Goal: Task Accomplishment & Management: Complete application form

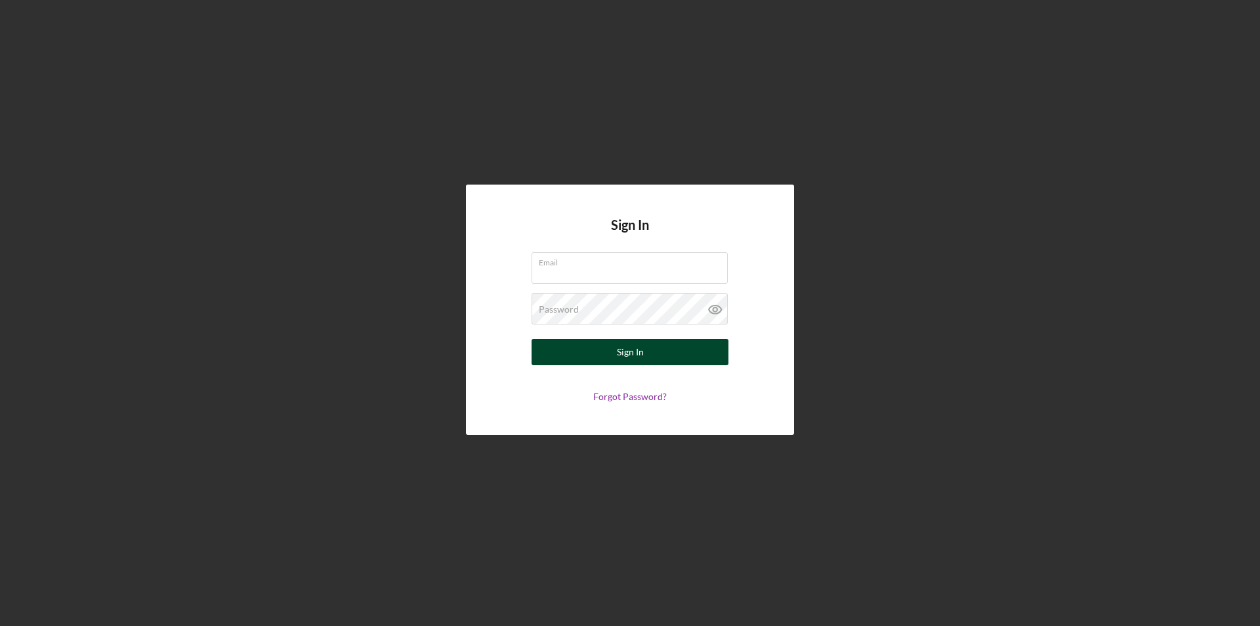
type input "[EMAIL_ADDRESS][DOMAIN_NAME]"
click at [629, 347] on div "Sign In" at bounding box center [630, 352] width 27 height 26
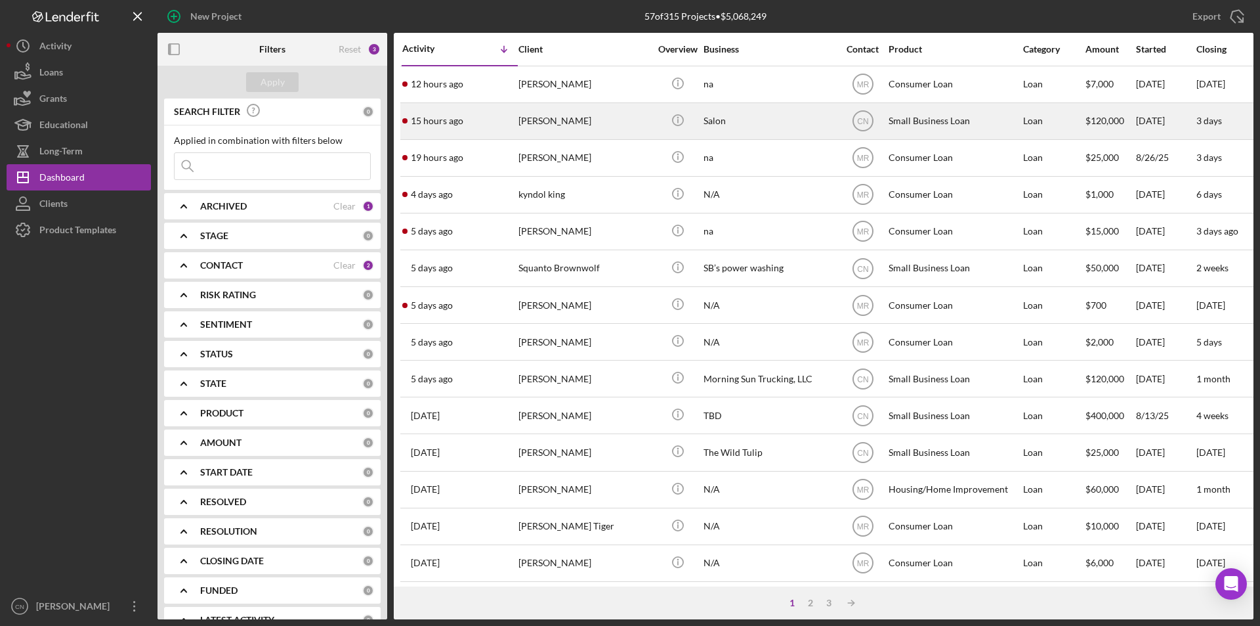
click at [560, 116] on div "[PERSON_NAME]" at bounding box center [584, 121] width 131 height 35
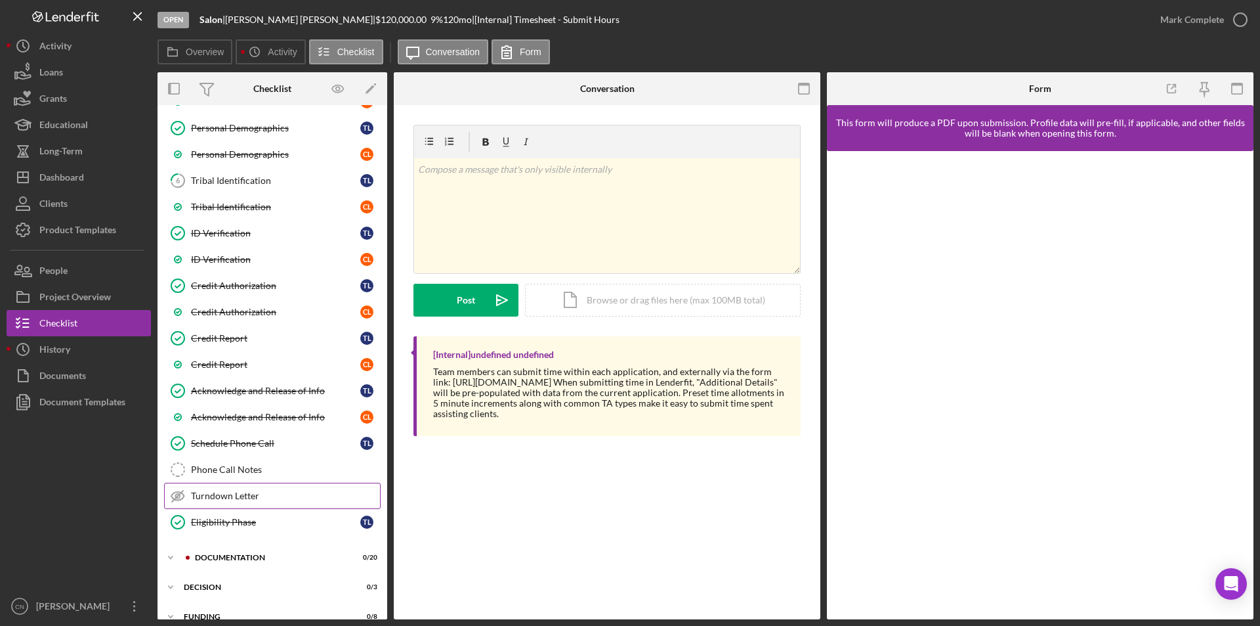
scroll to position [310, 0]
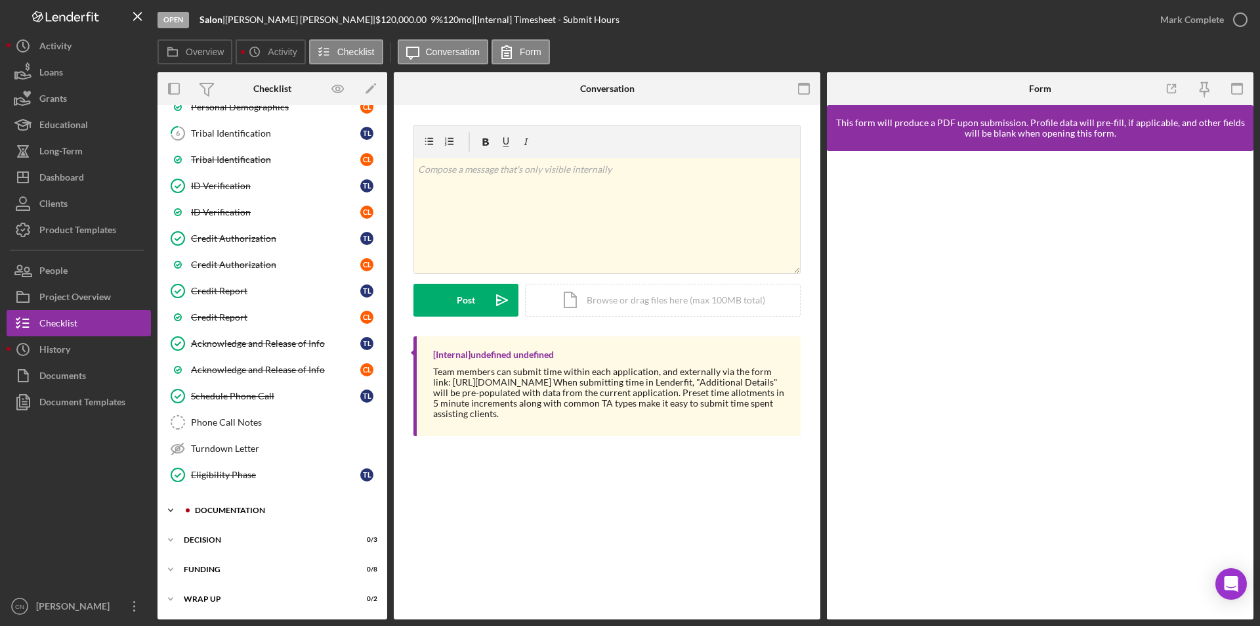
click at [234, 505] on div "Icon/Expander Documentation 0 / 20" at bounding box center [273, 510] width 230 height 26
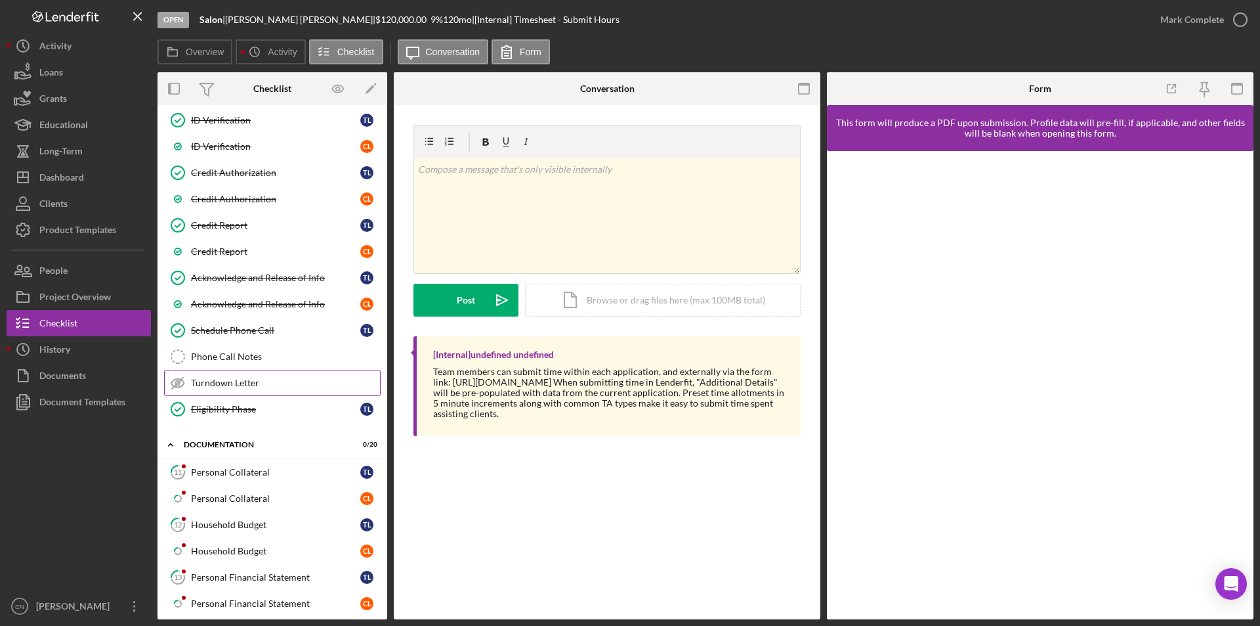
scroll to position [441, 0]
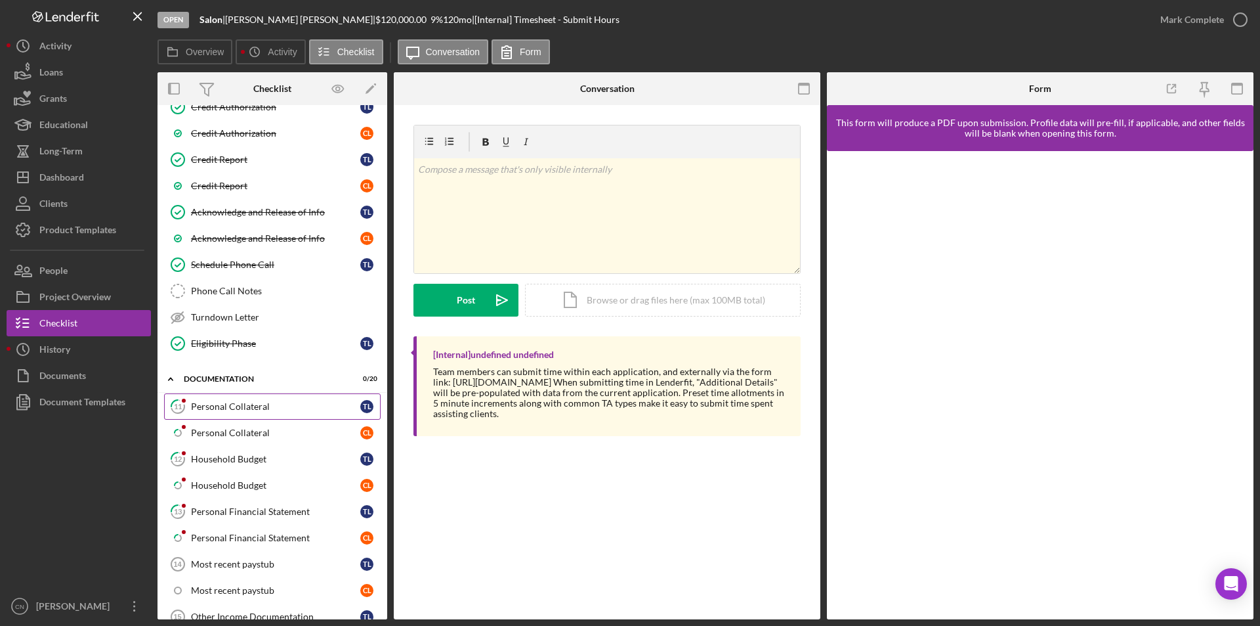
click at [255, 410] on div "Personal Collateral" at bounding box center [275, 406] width 169 height 11
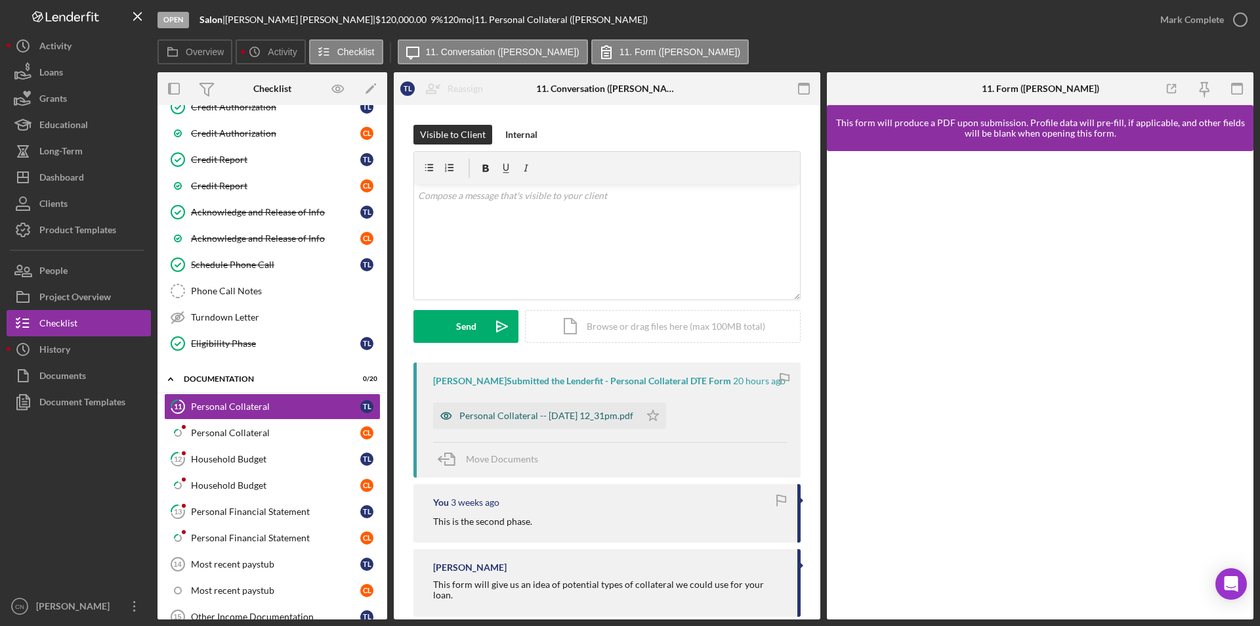
click at [552, 412] on div "Personal Collateral -- [DATE] 12_31pm.pdf" at bounding box center [546, 415] width 174 height 11
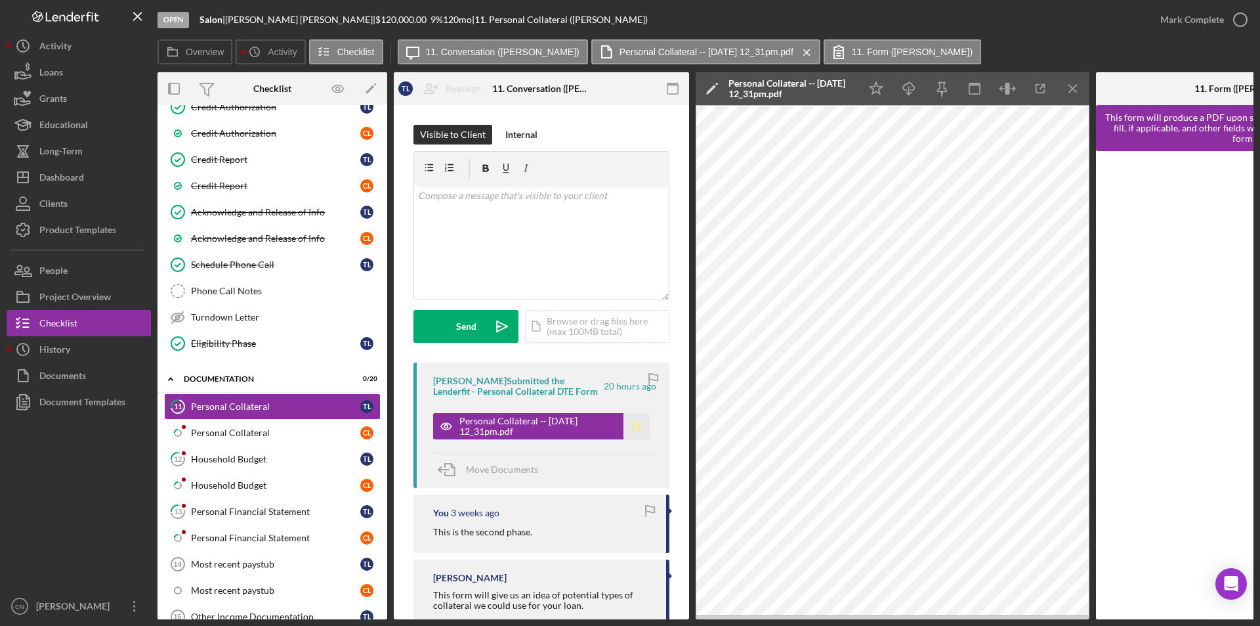
click at [637, 425] on polygon "button" at bounding box center [636, 425] width 11 height 11
click at [1233, 26] on icon "button" at bounding box center [1240, 19] width 33 height 33
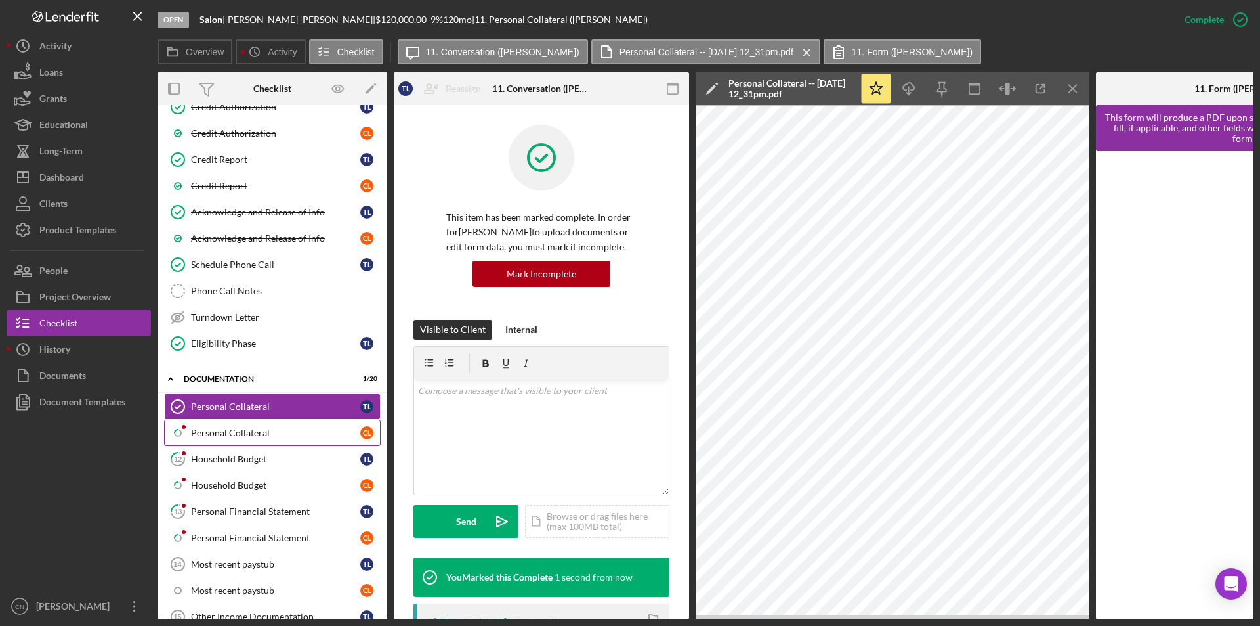
click at [224, 423] on link "Icon/Checklist Item Sub Partial Personal Collateral C L" at bounding box center [272, 432] width 217 height 26
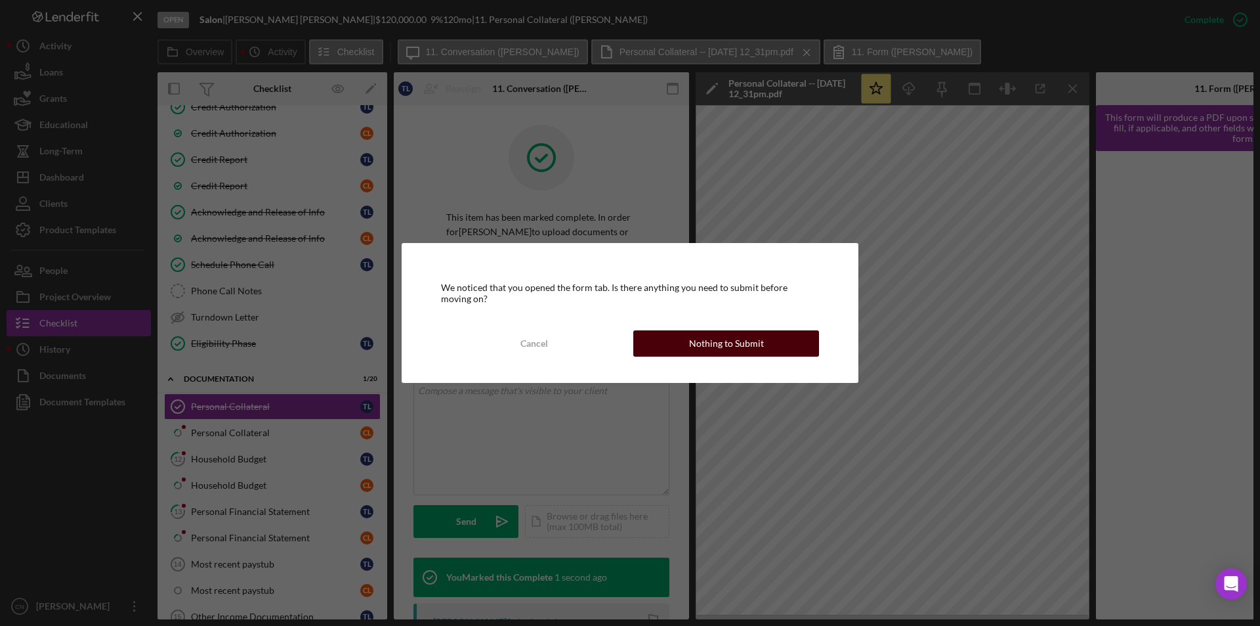
click at [729, 345] on div "Nothing to Submit" at bounding box center [726, 343] width 75 height 26
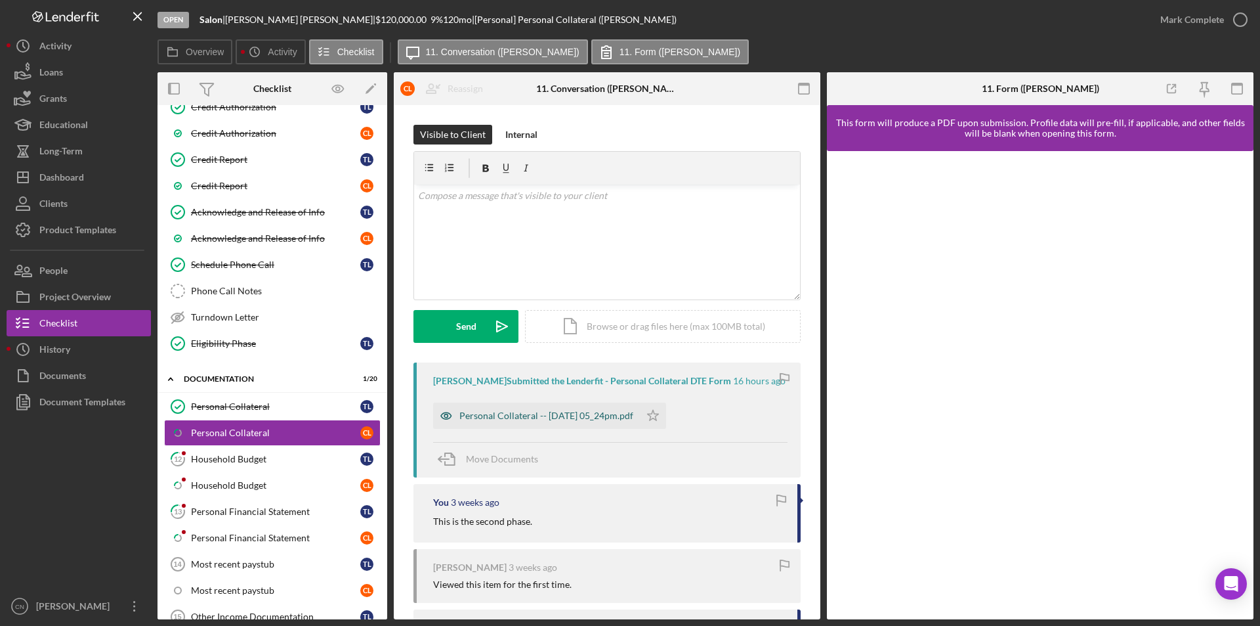
click at [631, 421] on div "Personal Collateral -- [DATE] 05_24pm.pdf" at bounding box center [546, 415] width 174 height 11
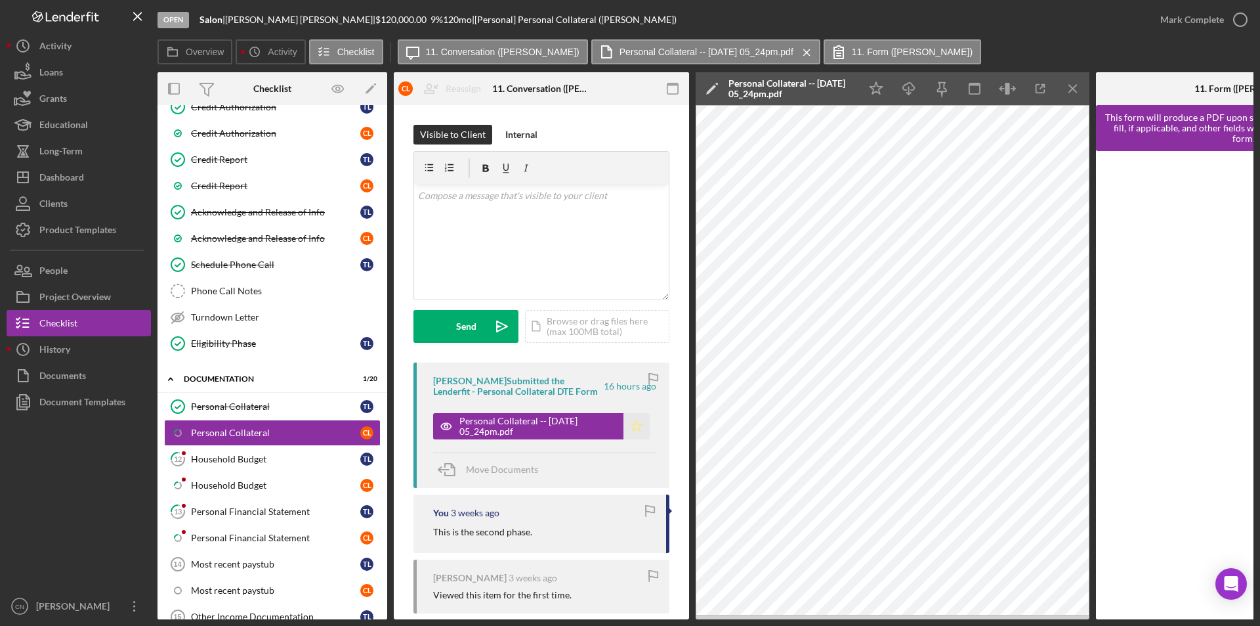
click at [635, 423] on icon "Icon/Star" at bounding box center [637, 426] width 26 height 26
click at [1231, 22] on icon "button" at bounding box center [1240, 19] width 33 height 33
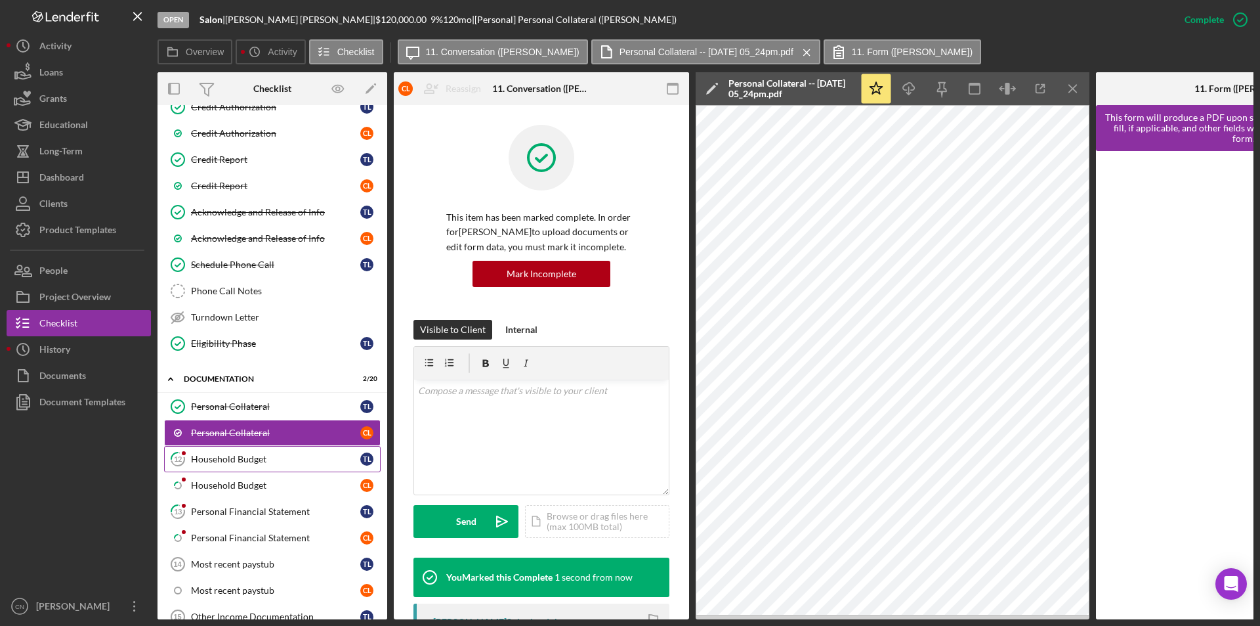
click at [230, 446] on link "12 Household Budget T L" at bounding box center [272, 459] width 217 height 26
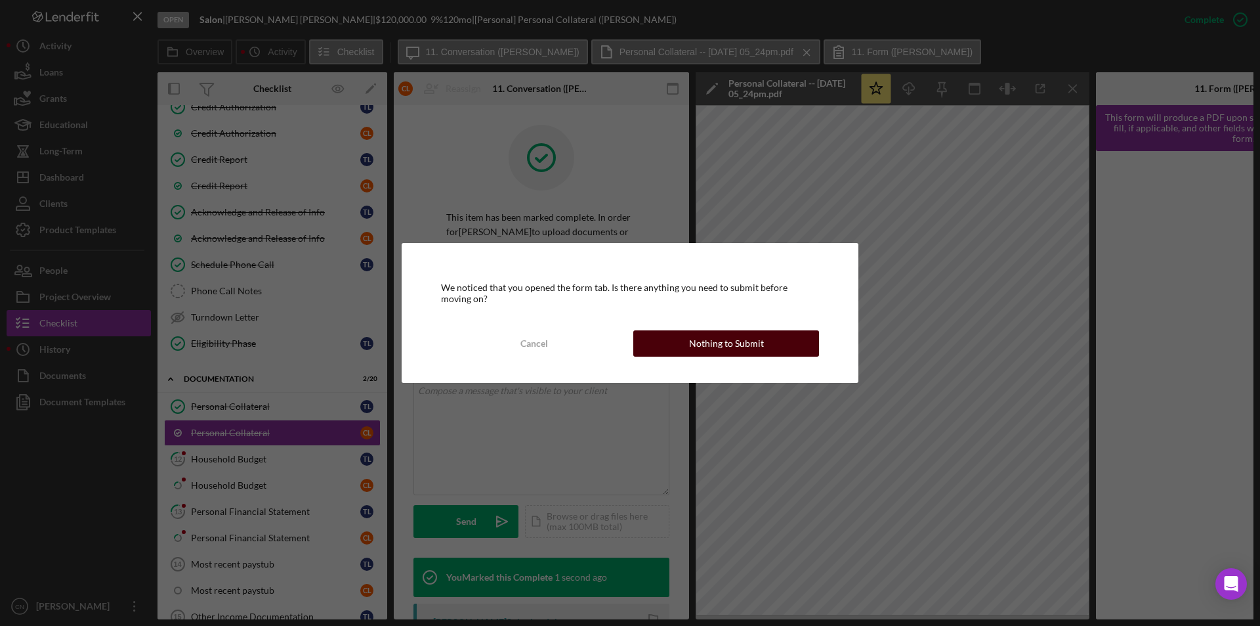
click at [782, 336] on button "Nothing to Submit" at bounding box center [726, 343] width 186 height 26
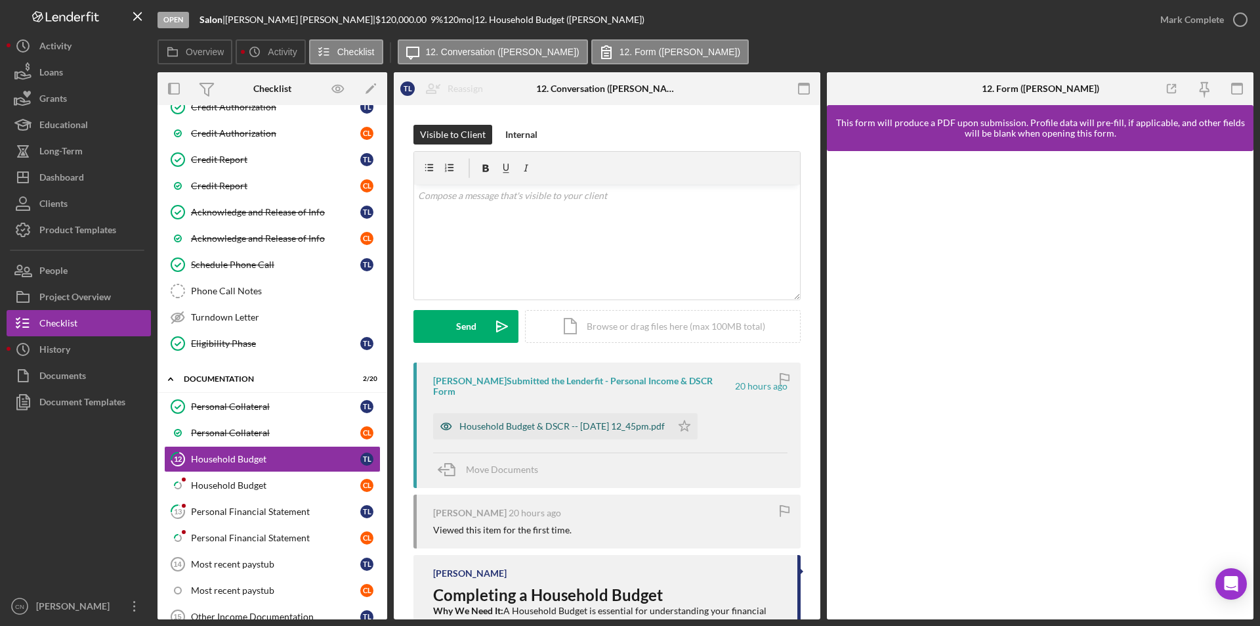
click at [576, 421] on div "Household Budget & DSCR -- [DATE] 12_45pm.pdf" at bounding box center [561, 426] width 205 height 11
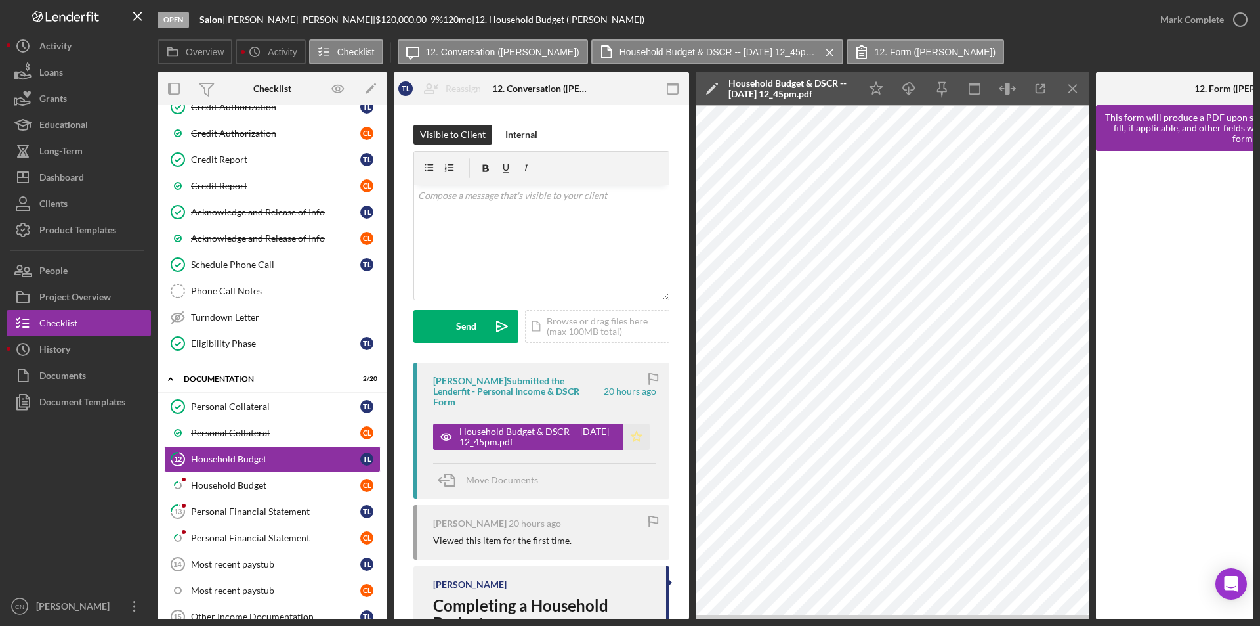
click at [629, 423] on icon "Icon/Star" at bounding box center [637, 436] width 26 height 26
click at [1233, 22] on icon "button" at bounding box center [1240, 19] width 33 height 33
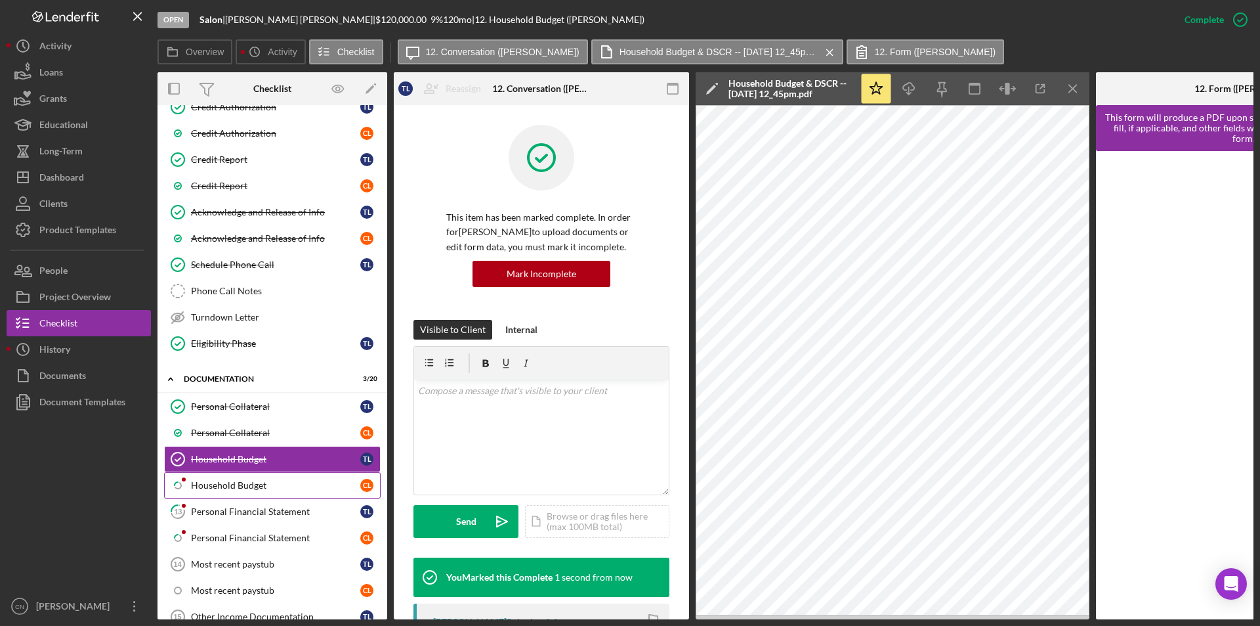
click at [221, 479] on link "Icon/Checklist Item Sub Partial Household Budget C L" at bounding box center [272, 485] width 217 height 26
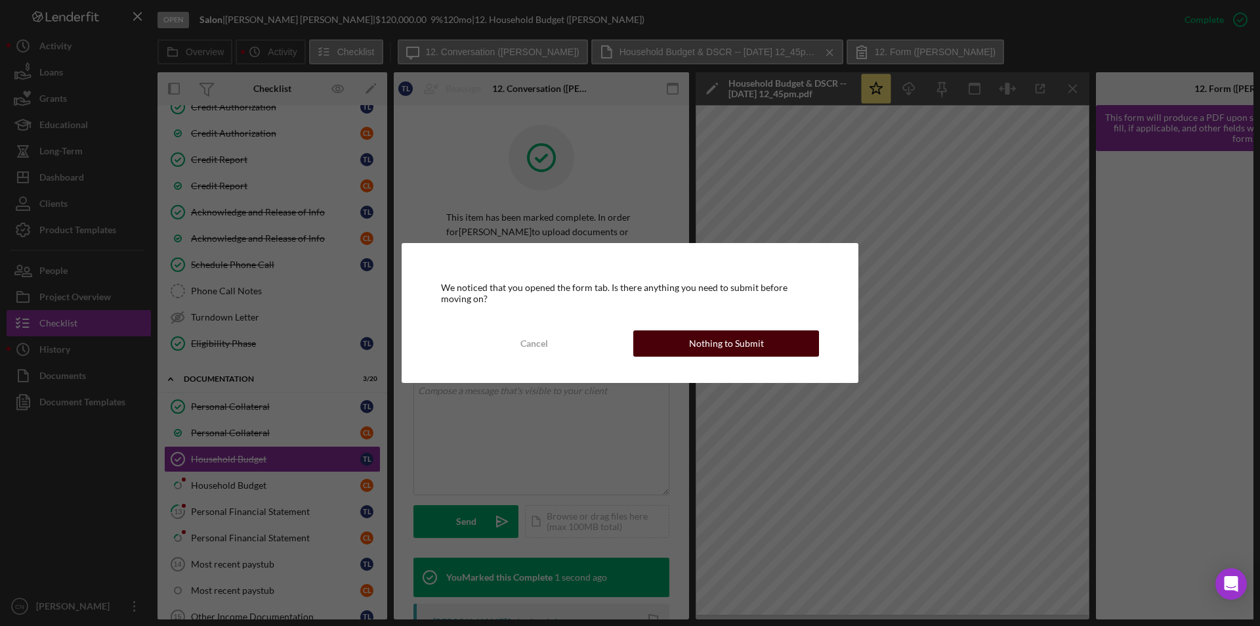
click at [689, 348] on button "Nothing to Submit" at bounding box center [726, 343] width 186 height 26
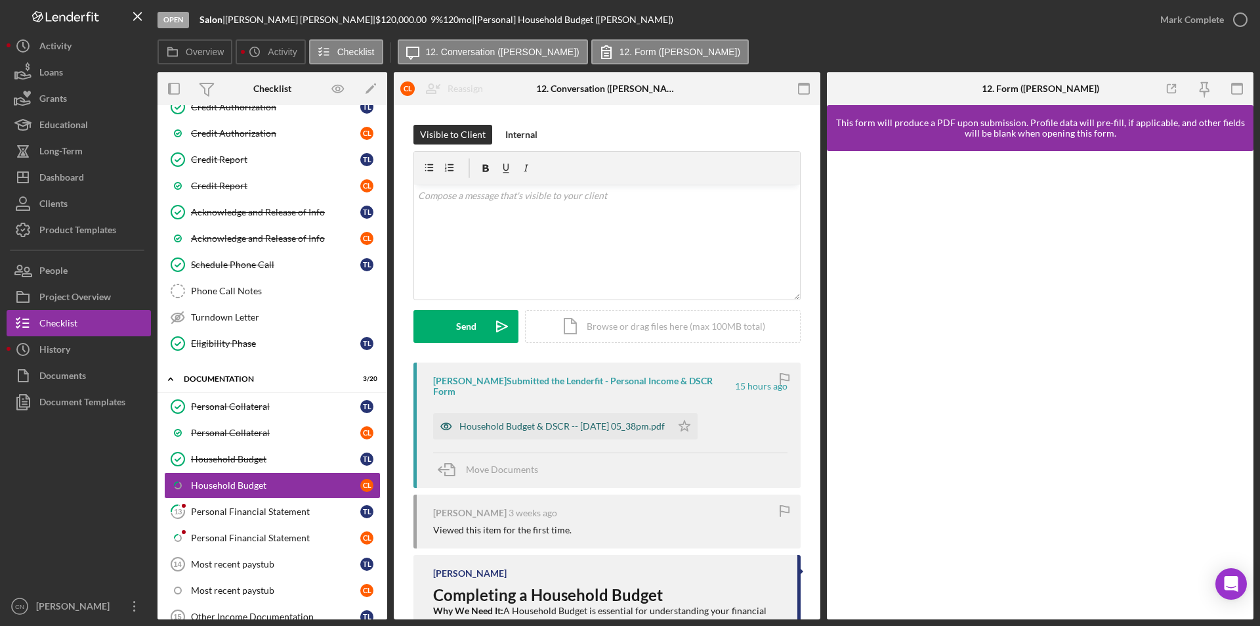
click at [620, 428] on div "Household Budget & DSCR -- [DATE] 05_38pm.pdf" at bounding box center [561, 426] width 205 height 11
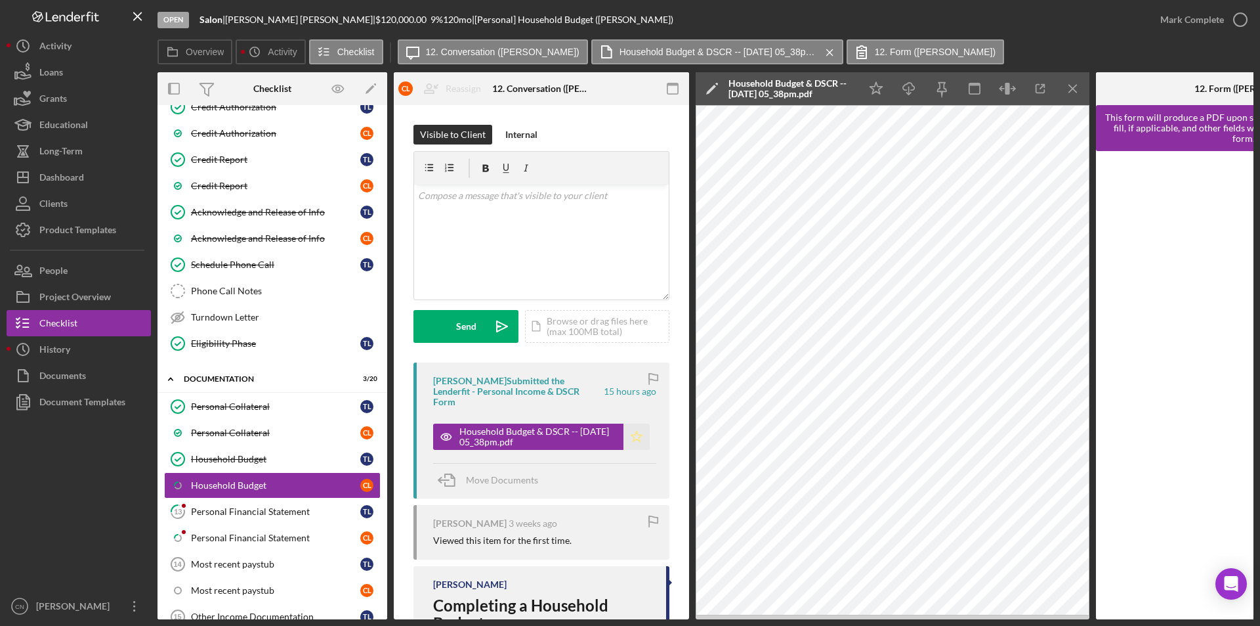
click at [629, 431] on icon "Icon/Star" at bounding box center [637, 436] width 26 height 26
click at [1237, 17] on icon "button" at bounding box center [1240, 19] width 33 height 33
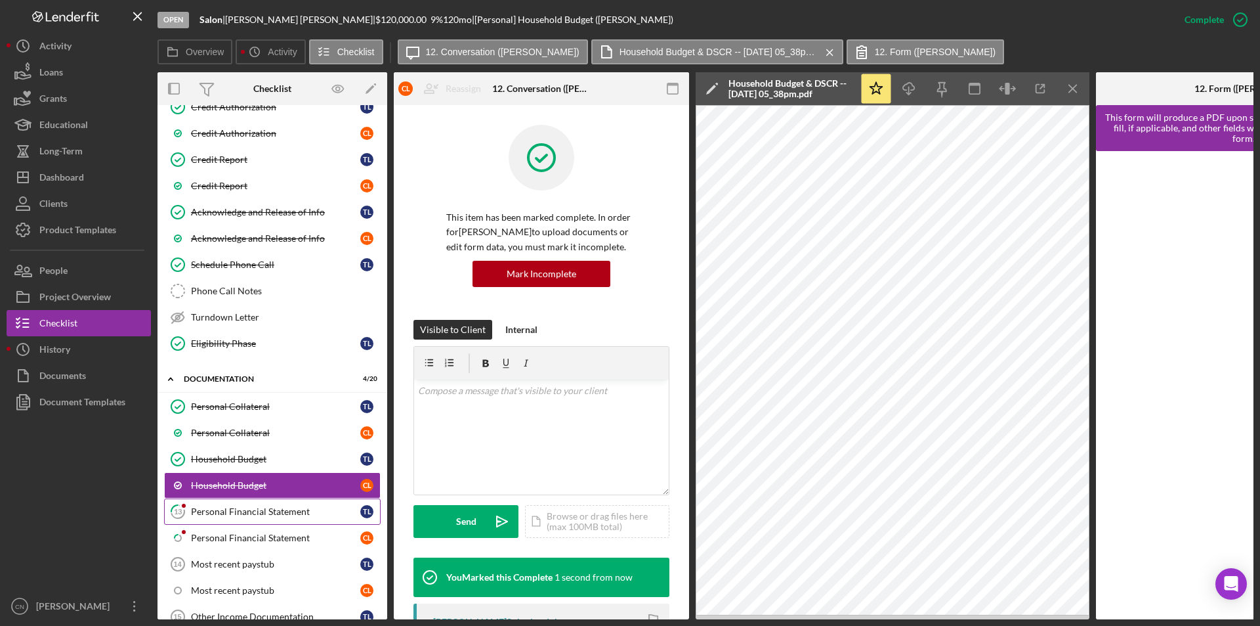
click at [247, 515] on div "Personal Financial Statement" at bounding box center [275, 511] width 169 height 11
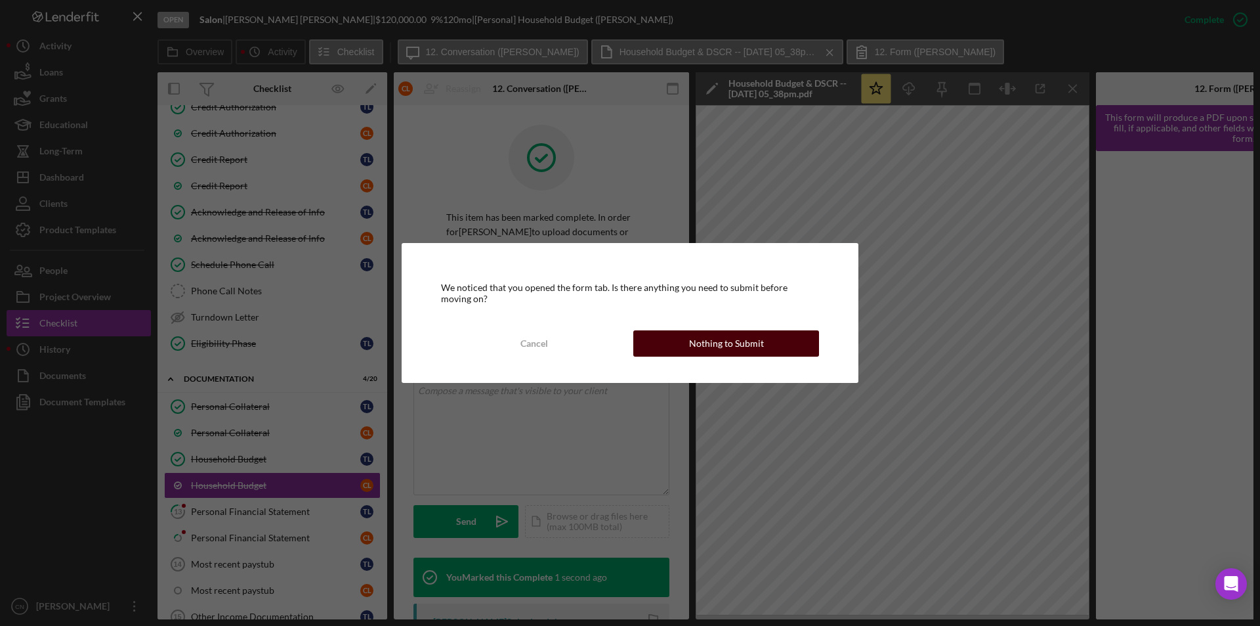
click at [712, 347] on div "Nothing to Submit" at bounding box center [726, 343] width 75 height 26
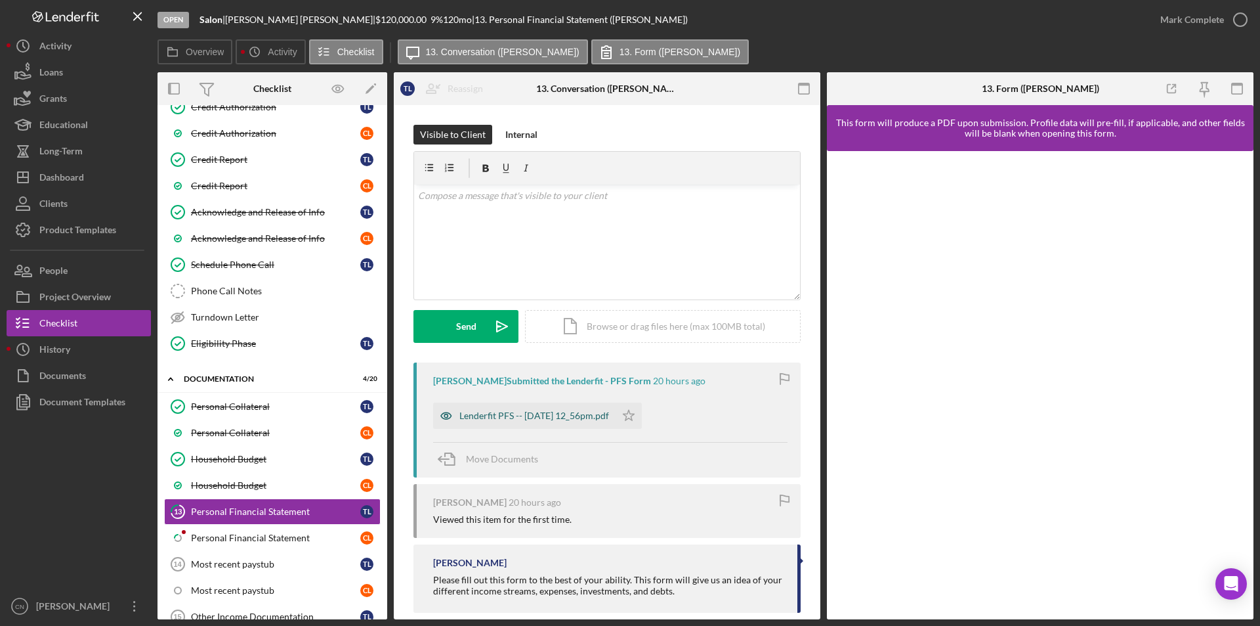
click at [600, 413] on div "Lenderfit PFS -- [DATE] 12_56pm.pdf" at bounding box center [534, 415] width 150 height 11
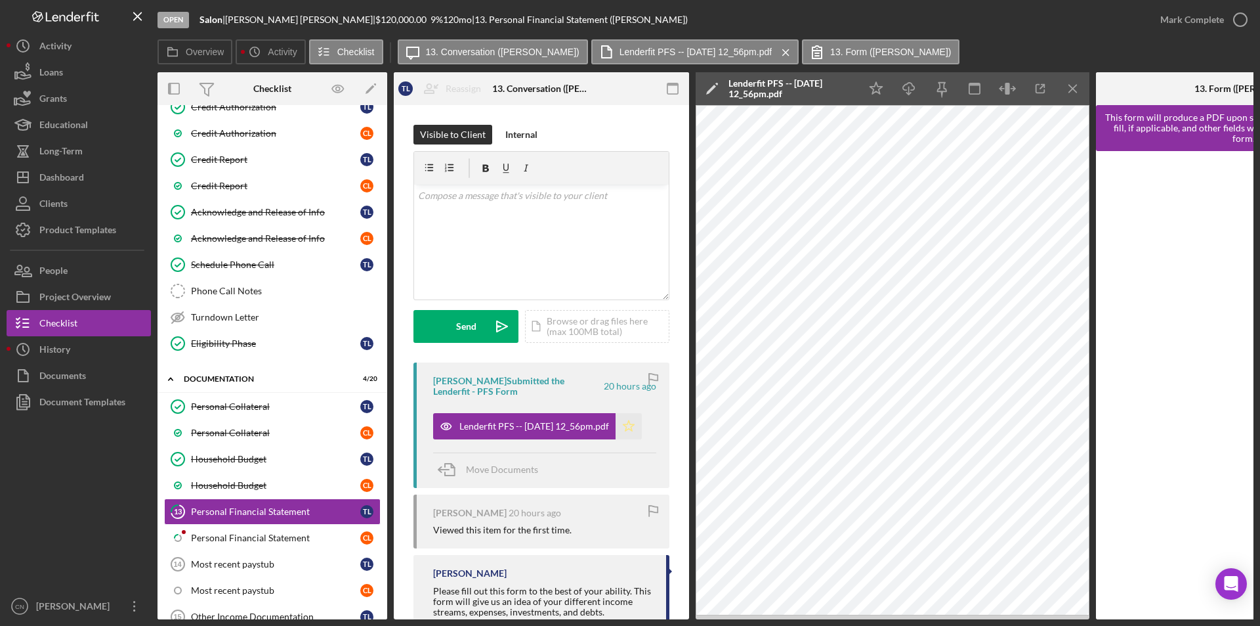
click at [635, 425] on polygon "button" at bounding box center [629, 425] width 11 height 11
click at [1241, 16] on icon "button" at bounding box center [1240, 19] width 33 height 33
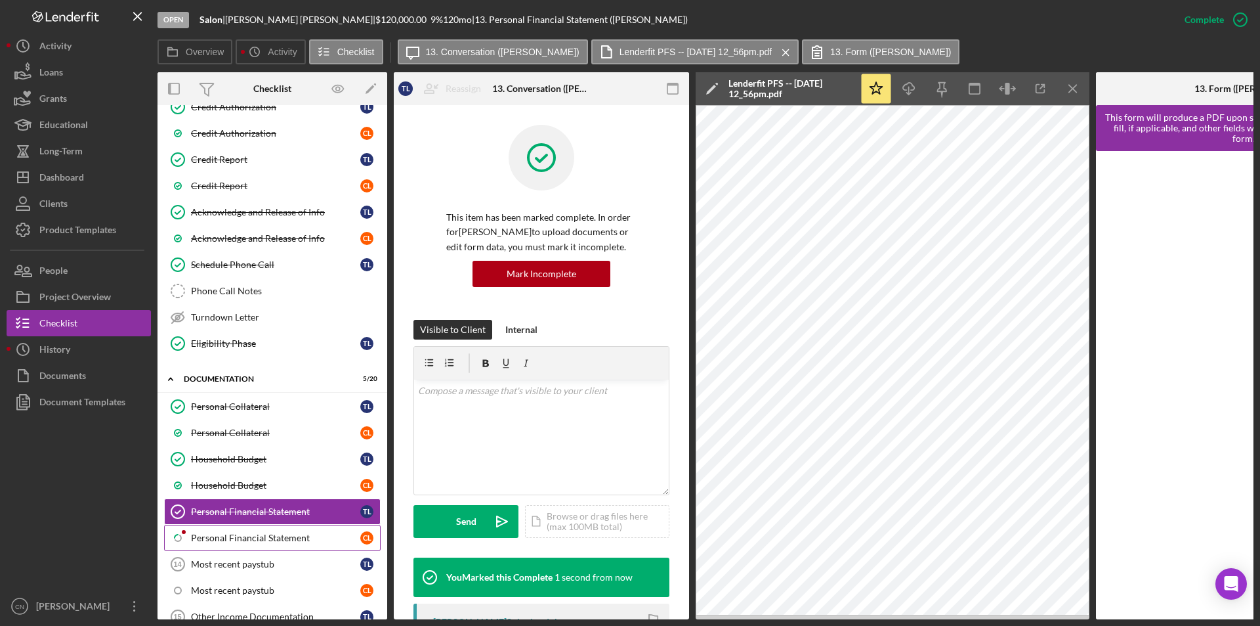
click at [254, 534] on div "Personal Financial Statement" at bounding box center [275, 537] width 169 height 11
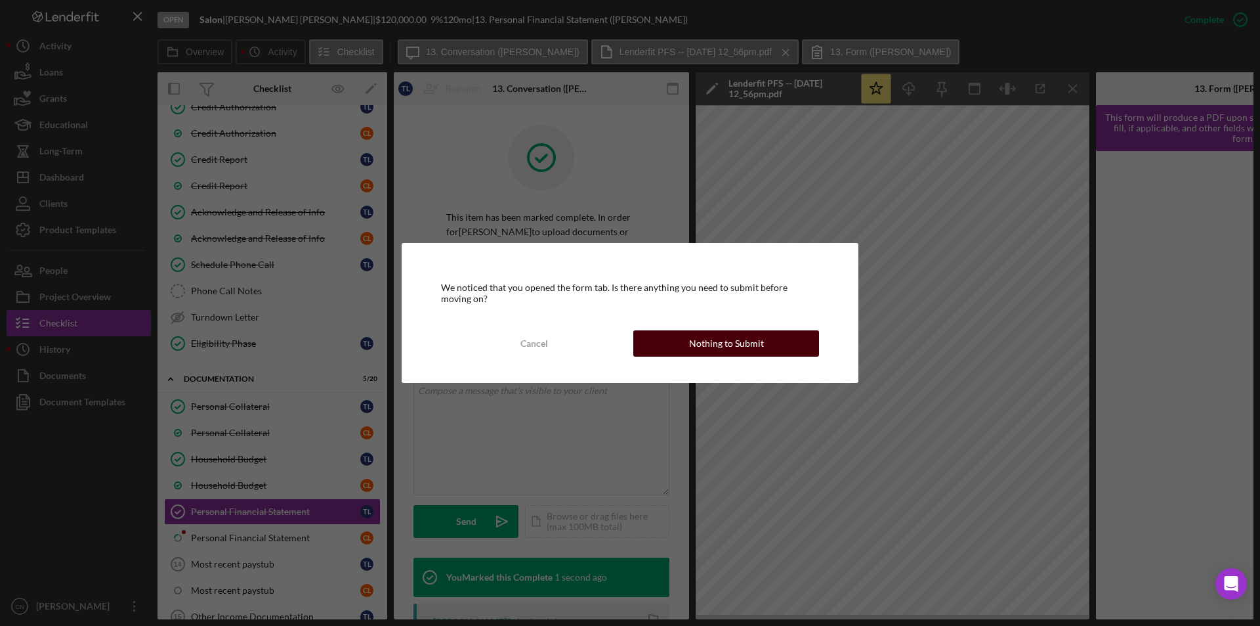
click at [792, 345] on button "Nothing to Submit" at bounding box center [726, 343] width 186 height 26
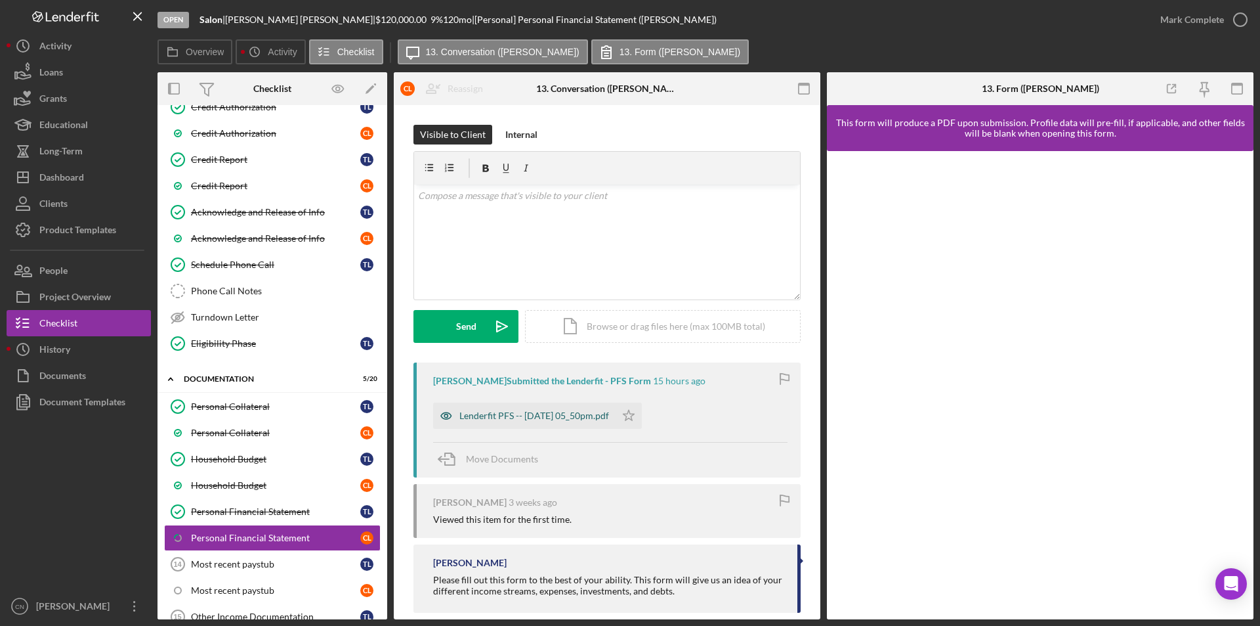
click at [532, 413] on div "Lenderfit PFS -- [DATE] 05_50pm.pdf" at bounding box center [534, 415] width 150 height 11
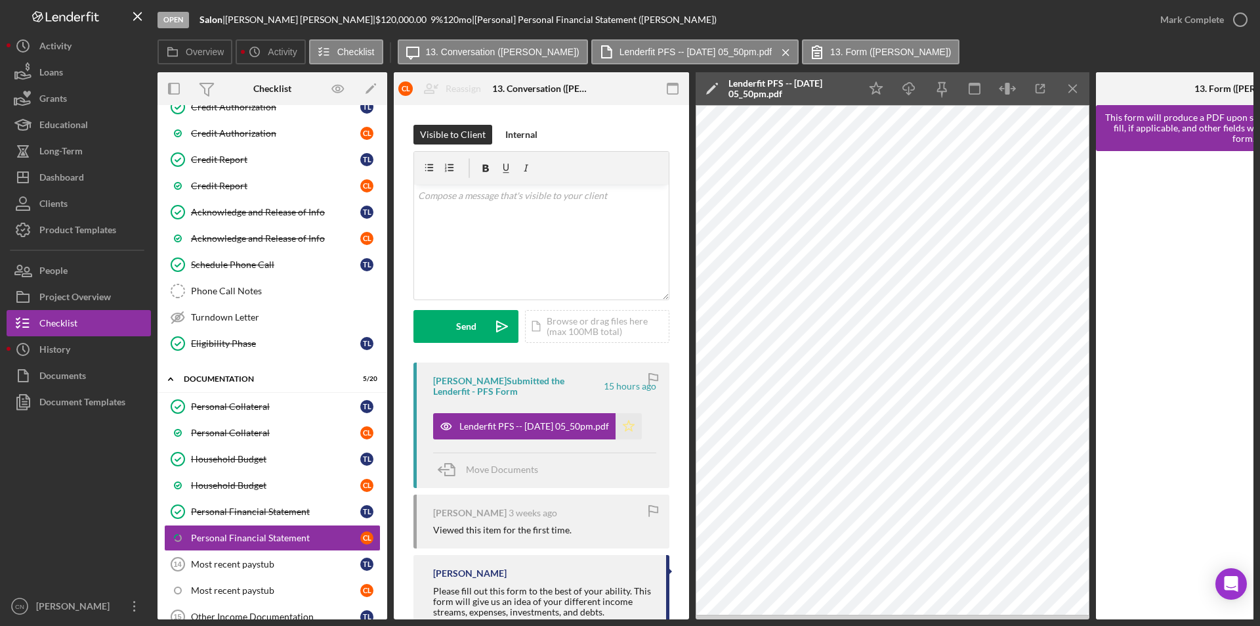
click at [640, 423] on icon "Icon/Star" at bounding box center [629, 426] width 26 height 26
click at [1235, 19] on icon "button" at bounding box center [1240, 19] width 33 height 33
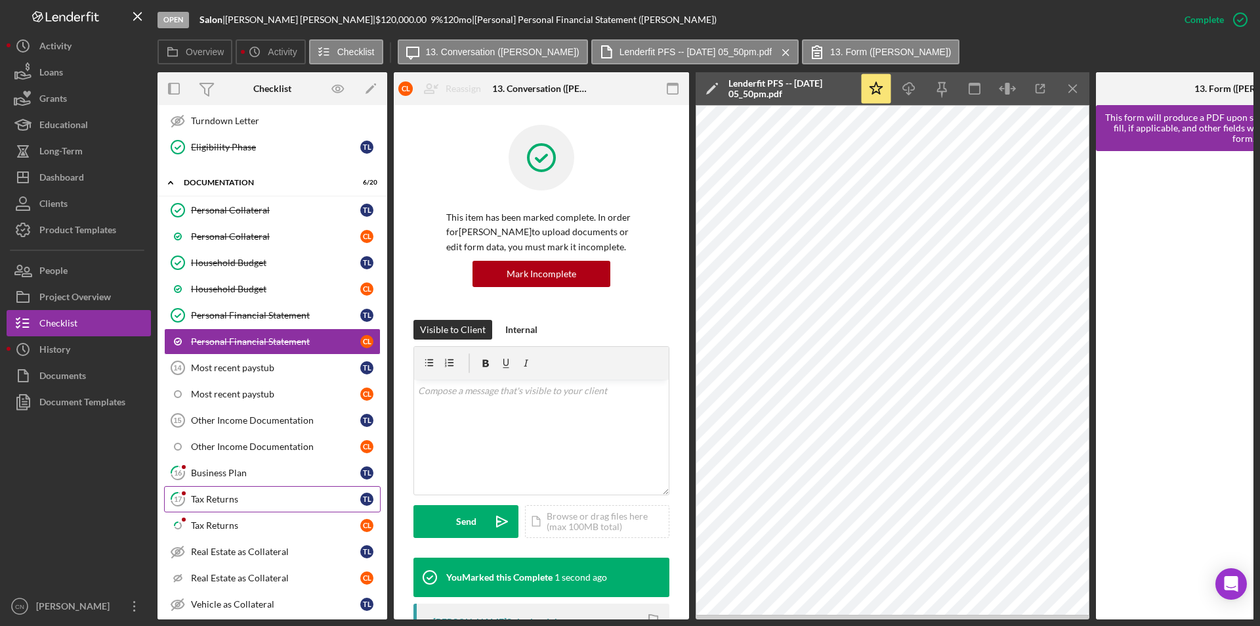
scroll to position [638, 0]
click at [224, 467] on link "16 Business Plan T L" at bounding box center [272, 472] width 217 height 26
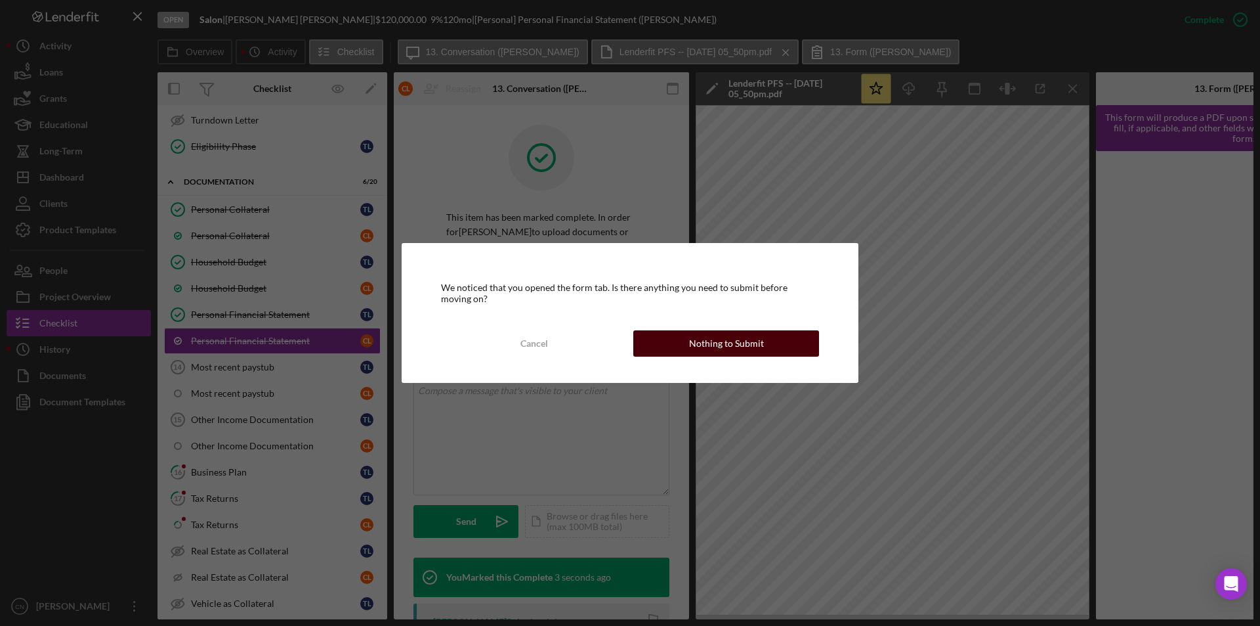
click at [744, 343] on div "Nothing to Submit" at bounding box center [726, 343] width 75 height 26
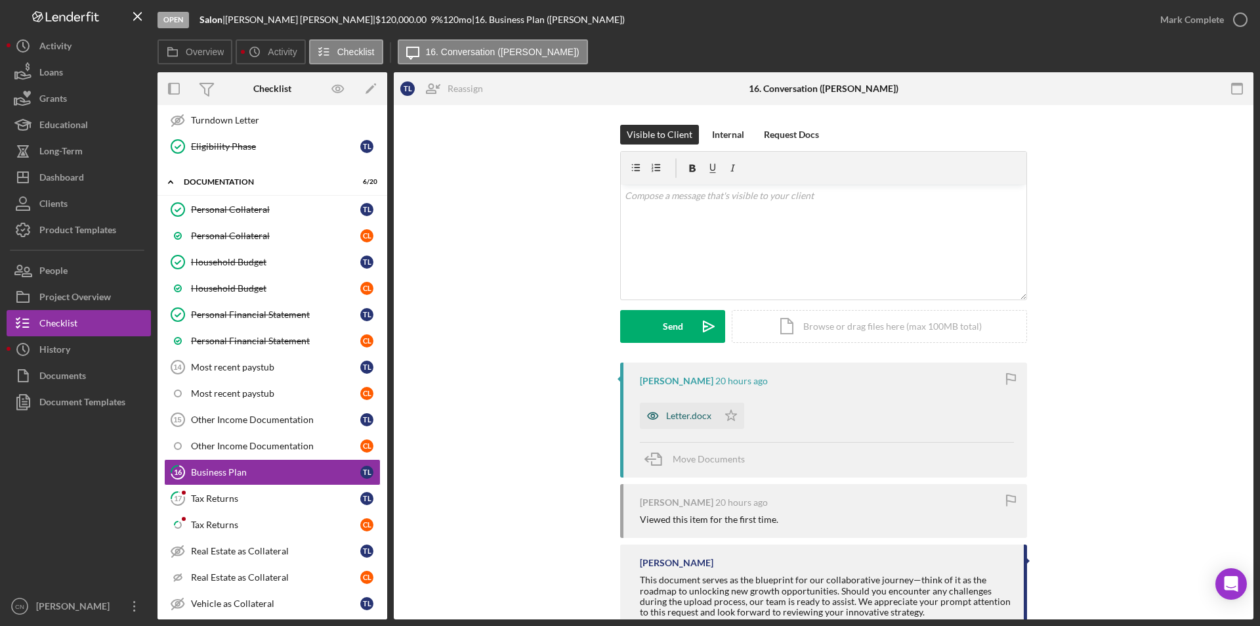
click at [673, 411] on div "Letter.docx" at bounding box center [688, 415] width 45 height 11
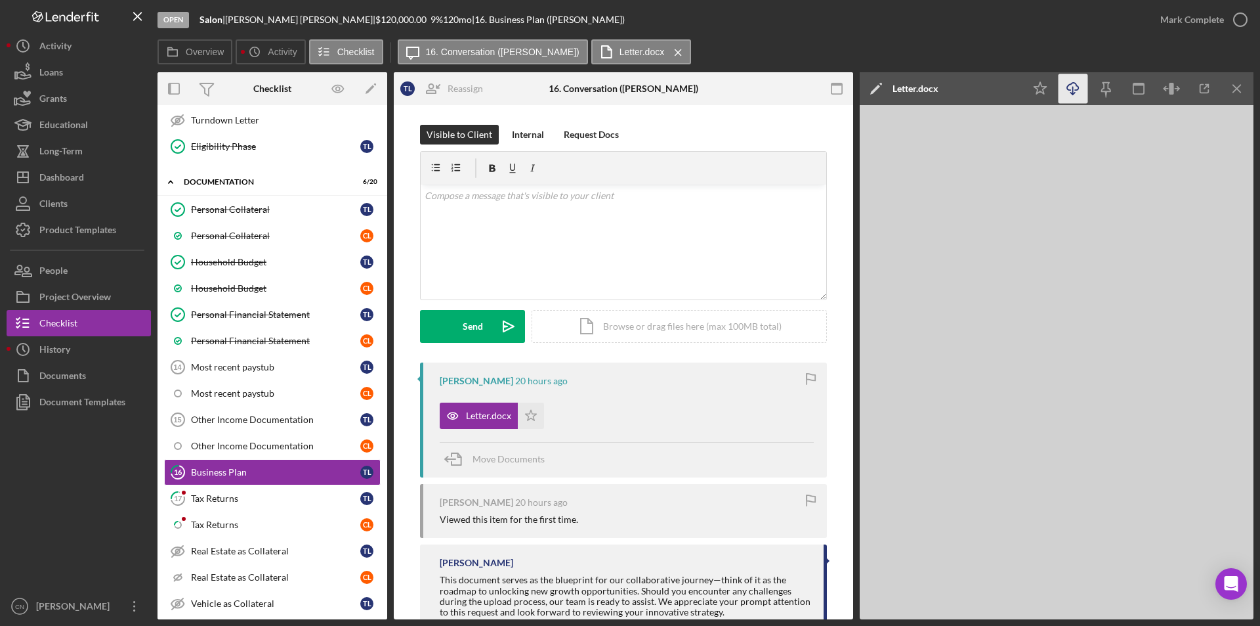
click at [1078, 87] on icon "Icon/Download" at bounding box center [1074, 89] width 30 height 30
drag, startPoint x: 526, startPoint y: 414, endPoint x: 667, endPoint y: 351, distance: 154.6
click at [526, 416] on polygon "button" at bounding box center [531, 415] width 11 height 11
click at [1235, 24] on icon "button" at bounding box center [1240, 19] width 33 height 33
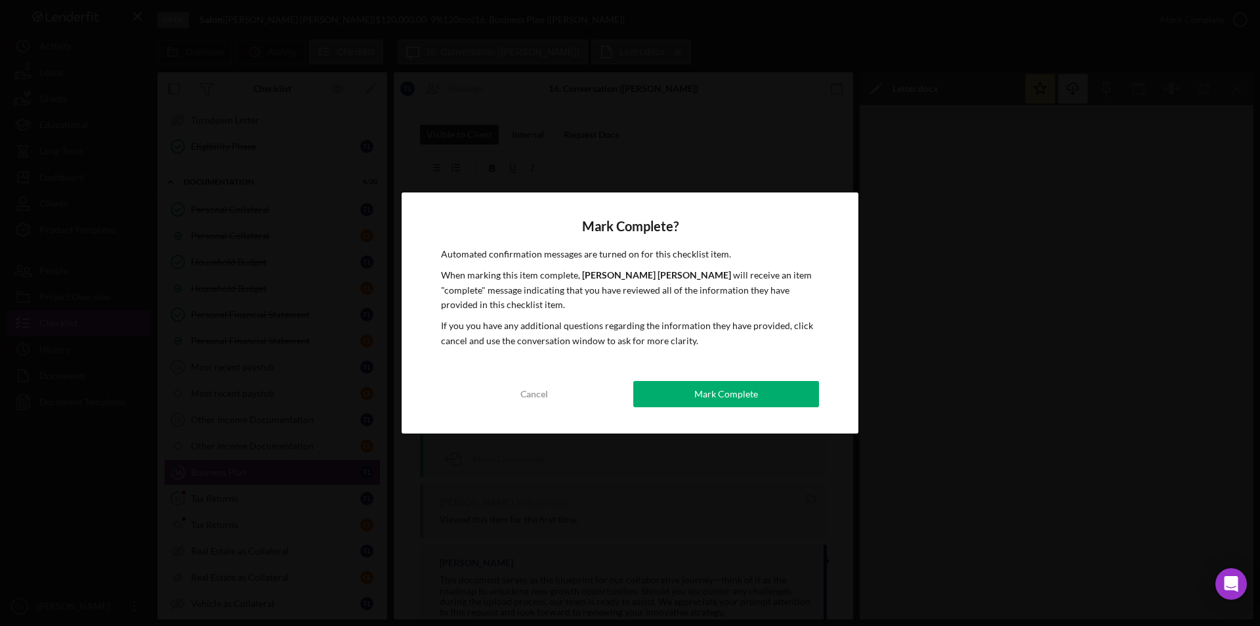
click at [750, 388] on div "Mark Complete" at bounding box center [726, 394] width 64 height 26
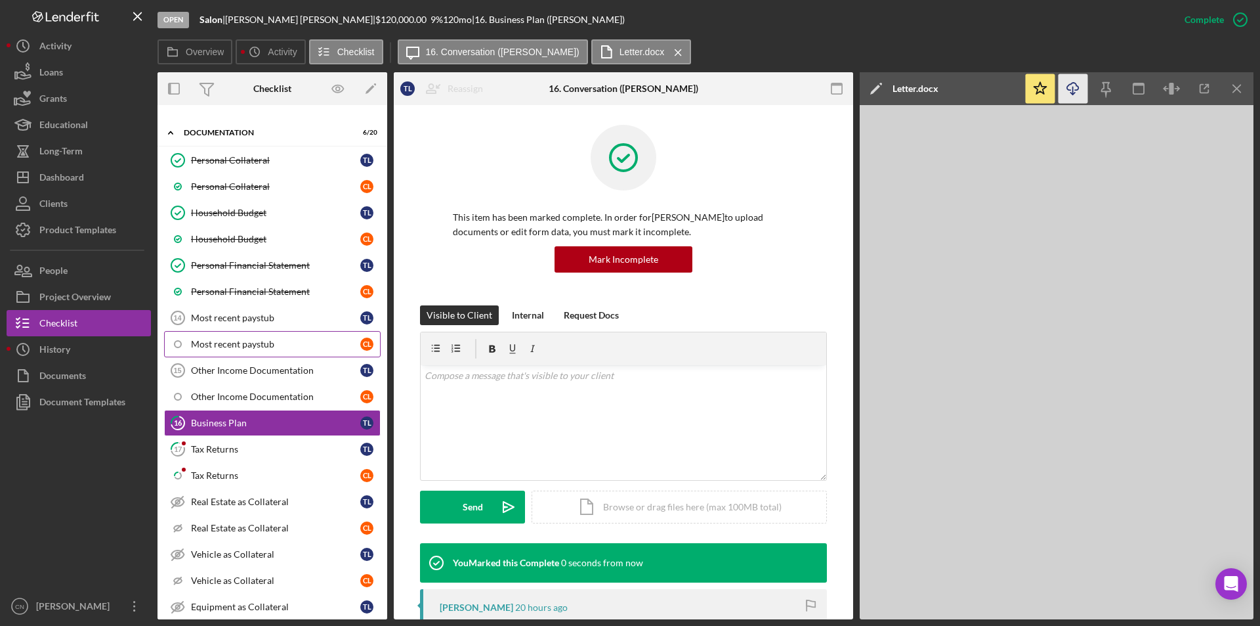
scroll to position [704, 0]
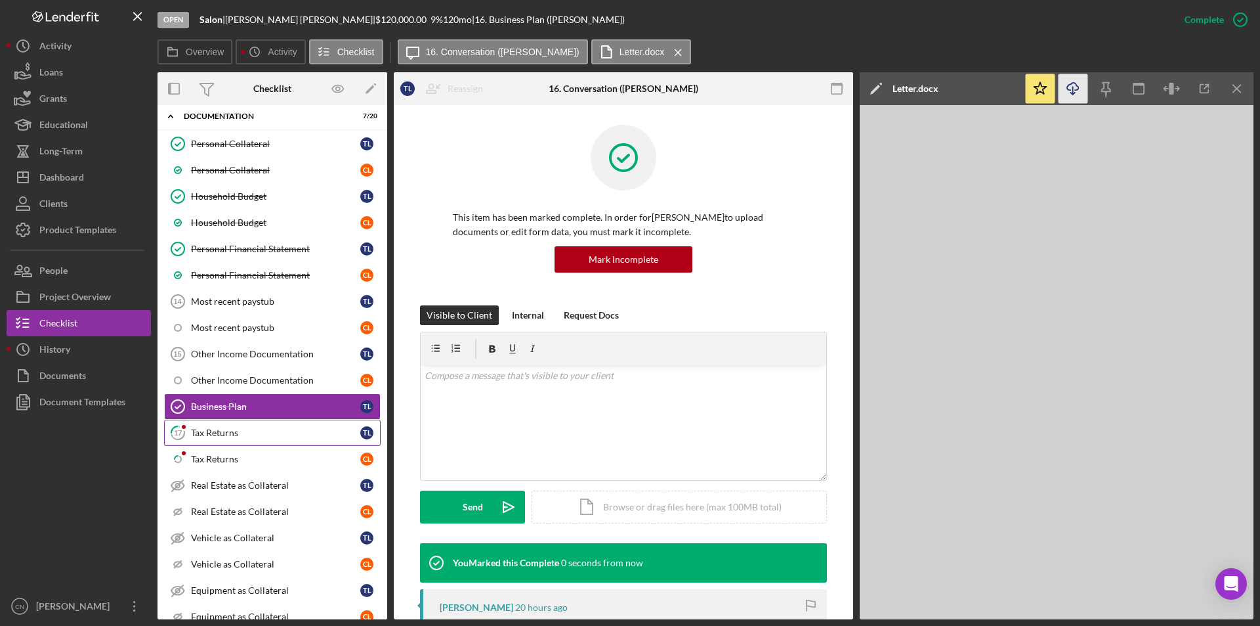
click at [221, 440] on link "17 Tax Returns T L" at bounding box center [272, 432] width 217 height 26
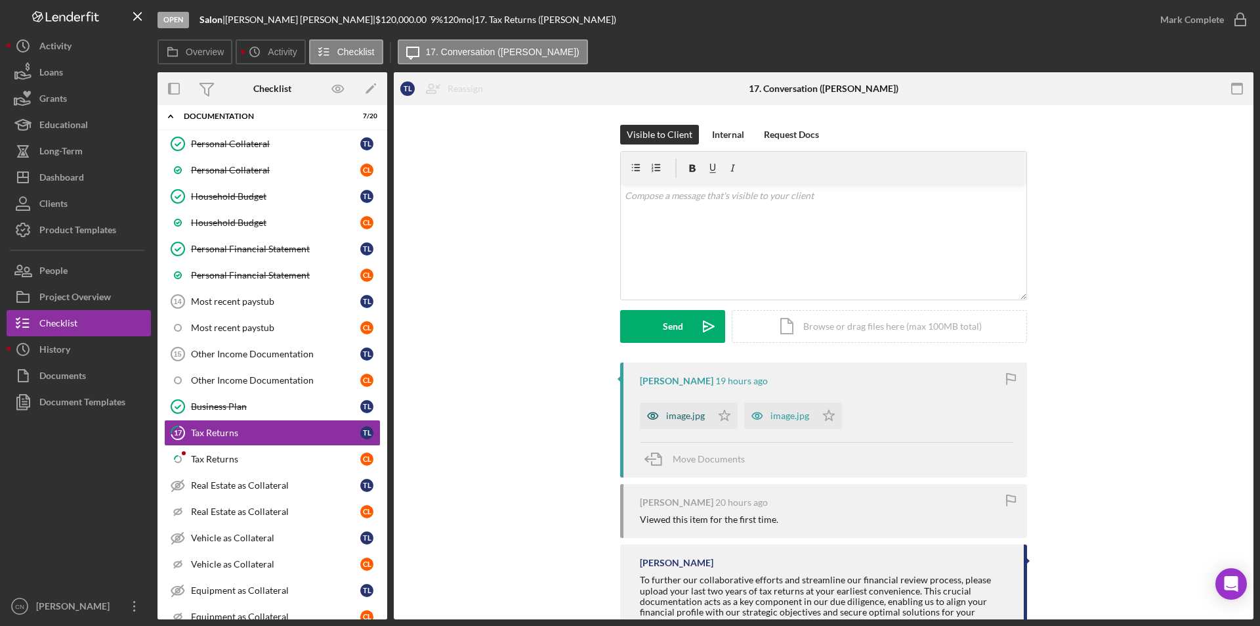
click at [666, 419] on div "image.jpg" at bounding box center [685, 415] width 39 height 11
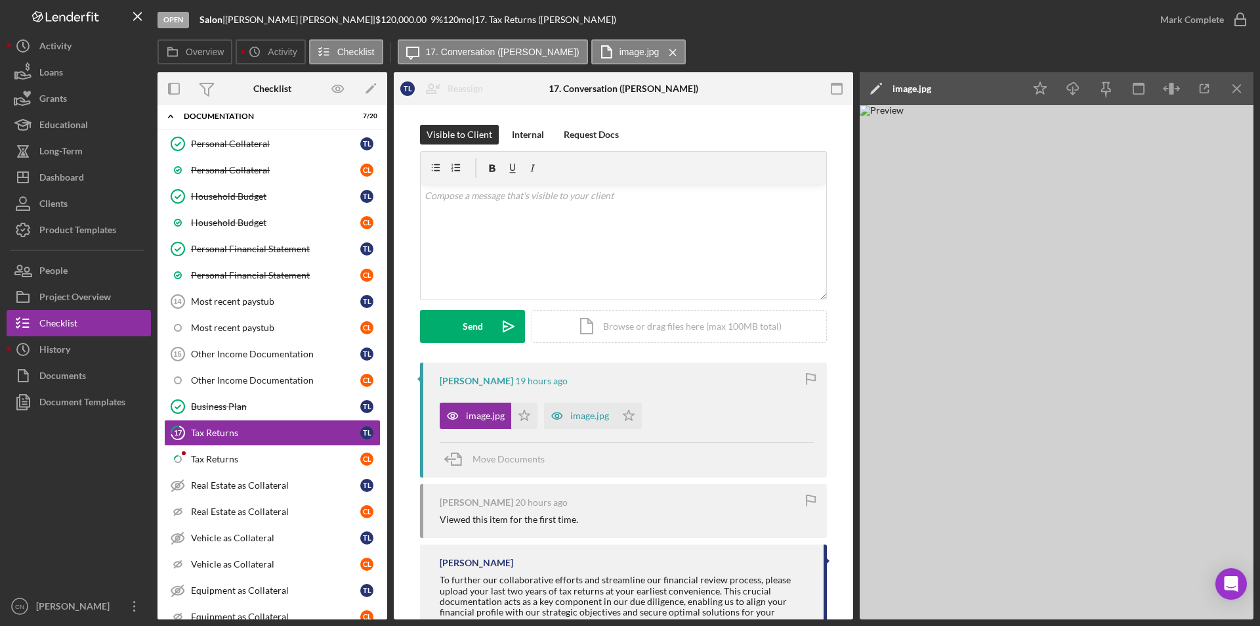
click at [1057, 89] on div "Icon/Star Icon/Download Icon/Menu Close" at bounding box center [1139, 88] width 230 height 33
click at [1069, 87] on icon "Icon/Download" at bounding box center [1074, 89] width 30 height 30
click at [519, 414] on polygon "button" at bounding box center [524, 415] width 11 height 11
click at [581, 416] on div "image.jpg" at bounding box center [589, 415] width 39 height 11
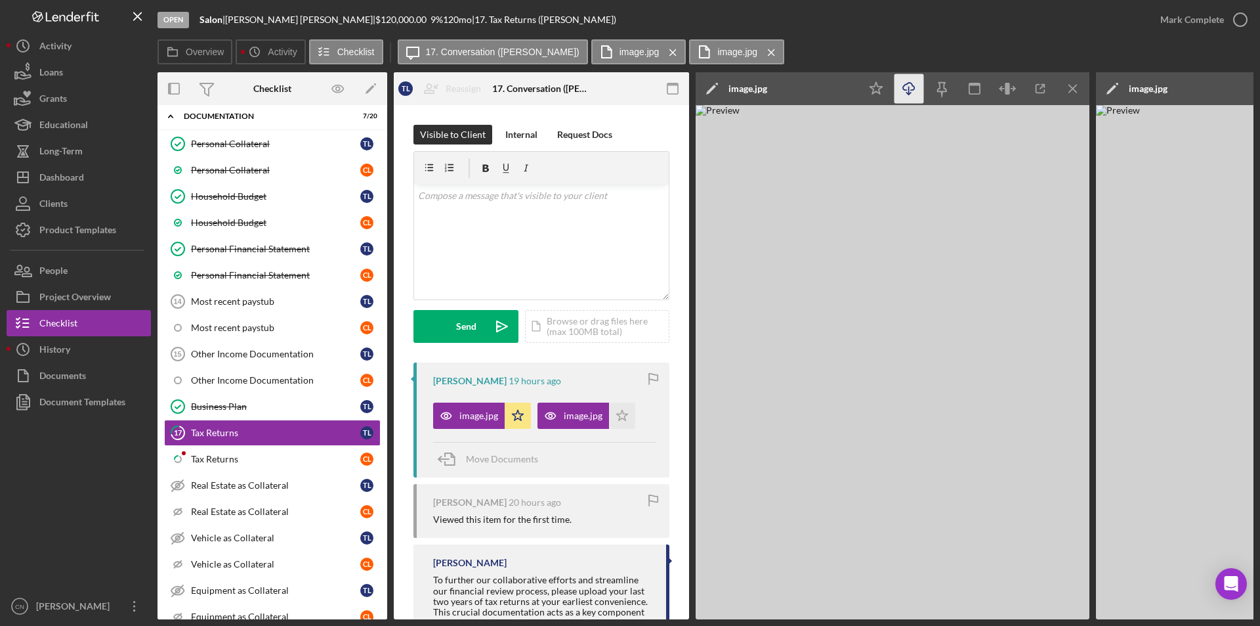
click at [895, 80] on icon "Icon/Download" at bounding box center [910, 89] width 30 height 30
drag, startPoint x: 624, startPoint y: 416, endPoint x: 889, endPoint y: 305, distance: 287.7
click at [624, 416] on polygon "button" at bounding box center [622, 415] width 11 height 11
click at [1243, 17] on icon "button" at bounding box center [1240, 19] width 33 height 33
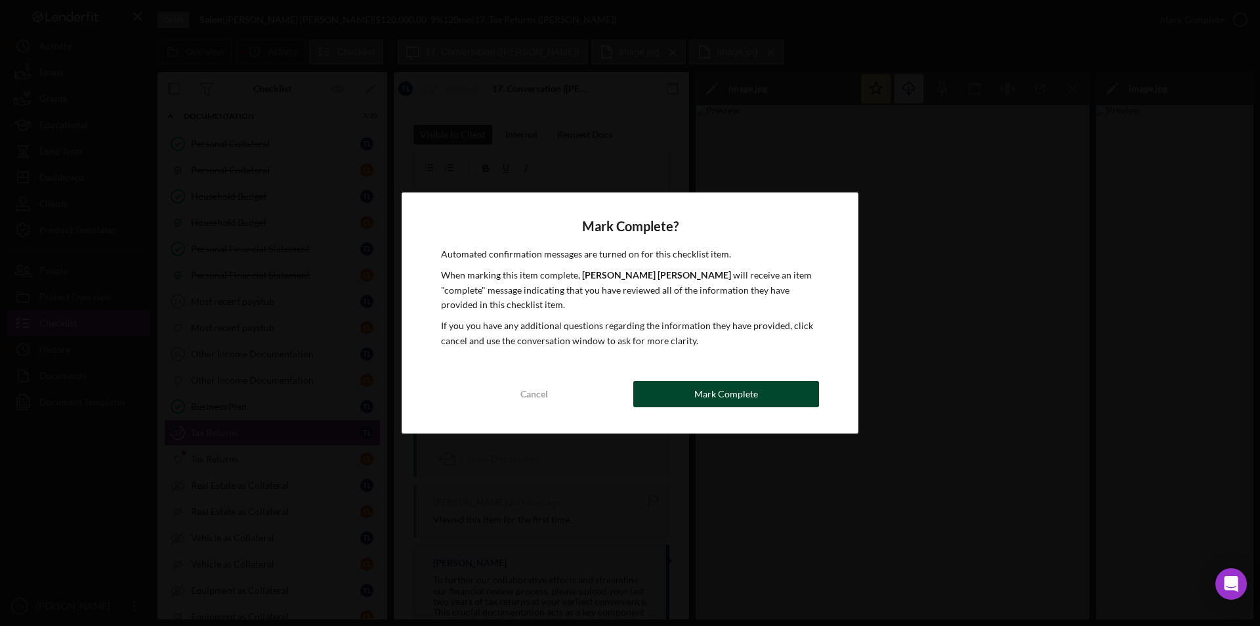
click at [724, 388] on div "Mark Complete" at bounding box center [726, 394] width 64 height 26
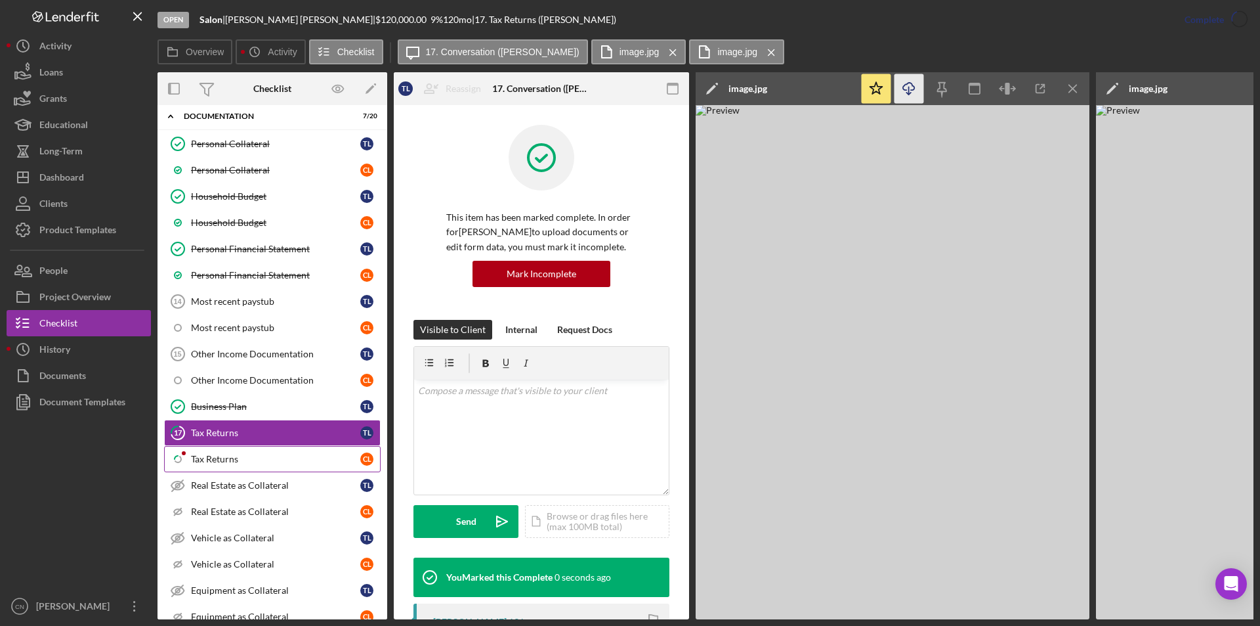
click at [205, 469] on link "Icon/Checklist Item Sub Partial Tax Returns C L" at bounding box center [272, 459] width 217 height 26
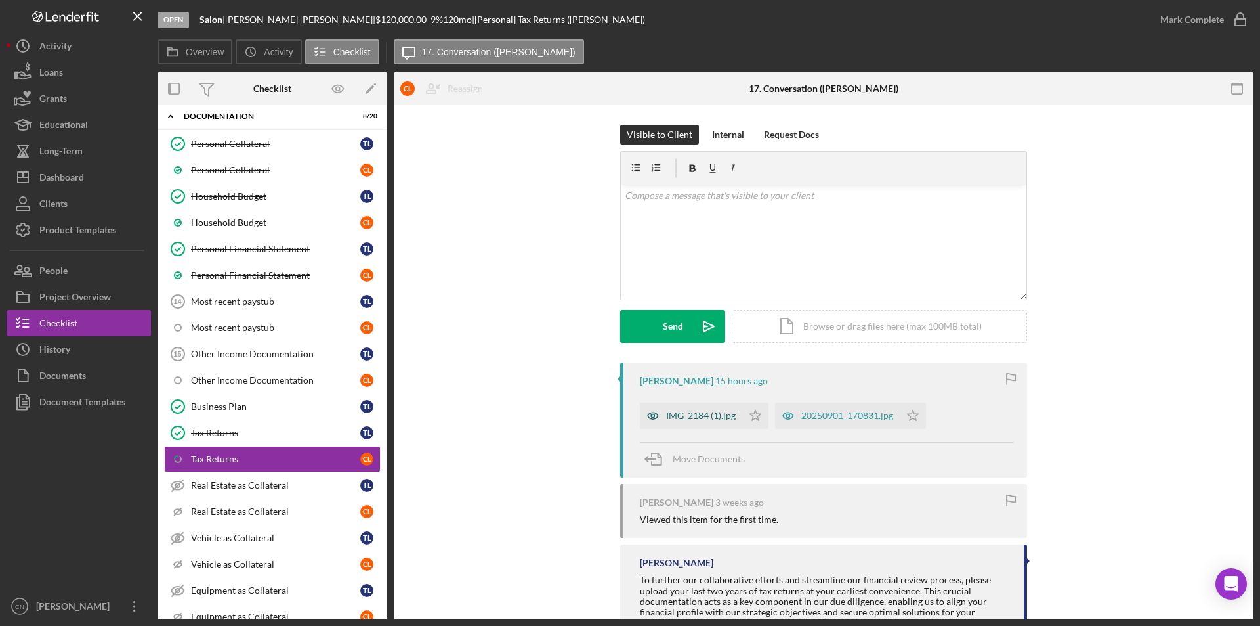
click at [696, 412] on div "IMG_2184 (1).jpg" at bounding box center [701, 415] width 70 height 11
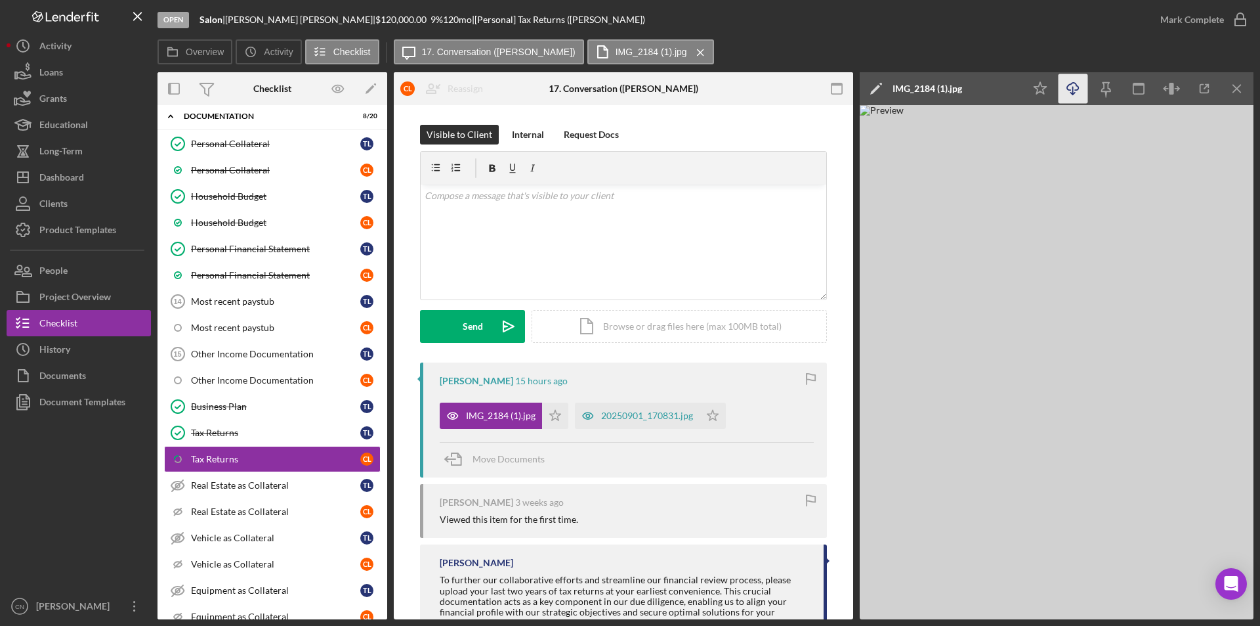
click at [1077, 92] on icon "Icon/Download" at bounding box center [1074, 89] width 30 height 30
